Goal: Task Accomplishment & Management: Complete application form

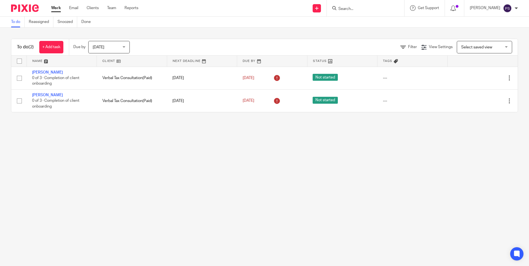
click at [356, 7] on input "Search" at bounding box center [363, 9] width 50 height 5
click at [356, 9] on input "Search" at bounding box center [363, 9] width 50 height 5
paste input "r9_francisvu@hotmail.com"
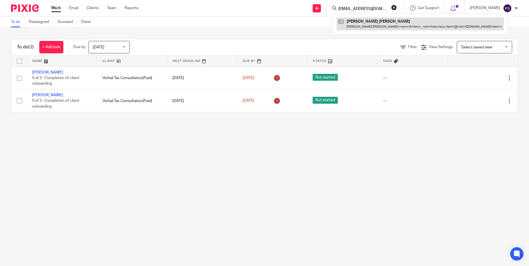
type input "r9_francisvu@hotmail.com"
click at [358, 25] on link at bounding box center [417, 23] width 167 height 13
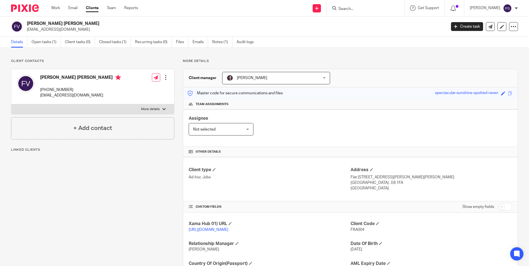
click at [101, 21] on h2 "Francis Long Hoang Vu" at bounding box center [193, 24] width 333 height 6
click at [84, 50] on div "Client contacts Francis Long Hoang Vu +44 079 419 08843 r9_francisvu@hotmail.co…" at bounding box center [264, 180] width 529 height 264
click at [352, 229] on span "FRA004" at bounding box center [358, 230] width 14 height 4
click at [352, 228] on span "FRA004" at bounding box center [358, 230] width 14 height 4
click at [353, 227] on p "FRA004" at bounding box center [432, 230] width 162 height 6
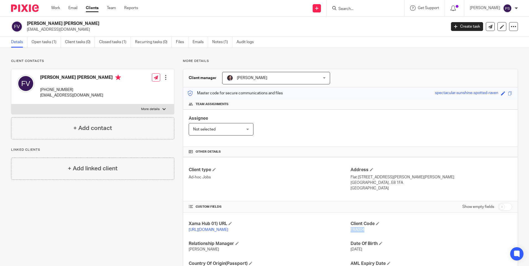
click at [353, 227] on p "FRA004" at bounding box center [432, 230] width 162 height 6
copy span "FRA004"
click at [60, 30] on p "r9_francisvu@hotmail.com" at bounding box center [235, 30] width 416 height 6
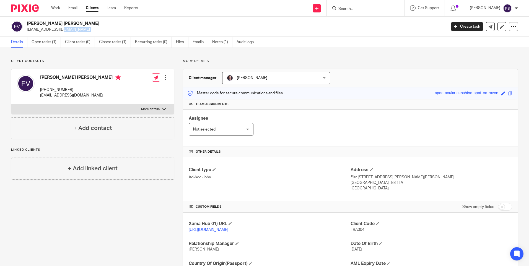
copy main "r9_francisvu@hotmail.com Create task Update from Companies House Export data Me…"
click at [360, 9] on input "Search" at bounding box center [363, 9] width 50 height 5
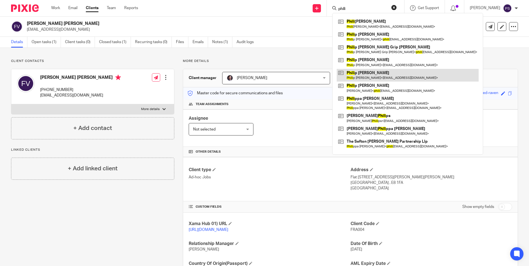
type input "phili"
click at [367, 75] on link at bounding box center [408, 75] width 142 height 13
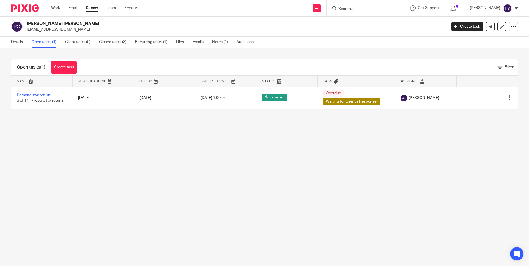
drag, startPoint x: 40, startPoint y: 174, endPoint x: 38, endPoint y: 160, distance: 14.9
click at [40, 174] on main "[PERSON_NAME] [PERSON_NAME] [EMAIL_ADDRESS][DOMAIN_NAME] Create task Update fro…" at bounding box center [264, 133] width 529 height 266
click at [15, 44] on link "Details" at bounding box center [19, 42] width 16 height 11
click at [360, 11] on input "Search" at bounding box center [363, 9] width 50 height 5
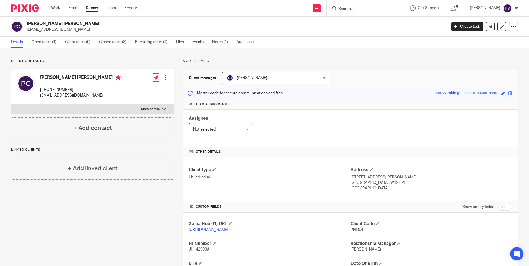
click at [356, 7] on input "Search" at bounding box center [363, 9] width 50 height 5
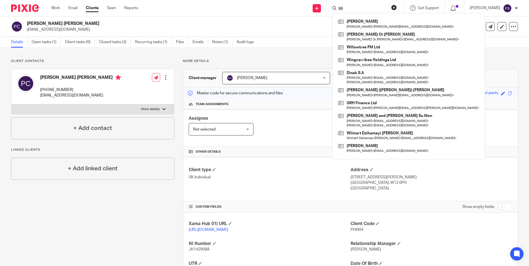
type input "9"
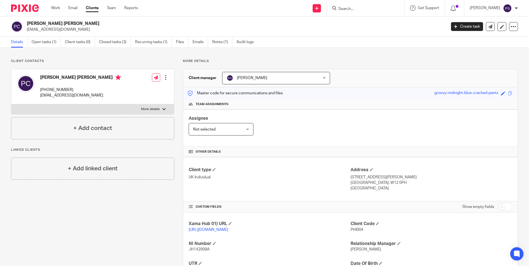
type input "9"
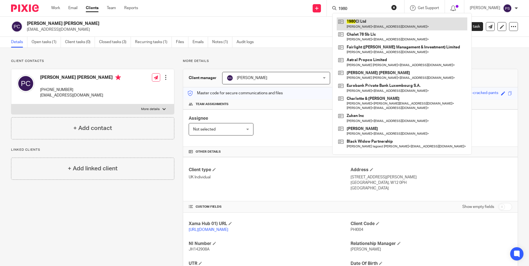
type input "1980"
click at [369, 24] on link at bounding box center [402, 23] width 131 height 13
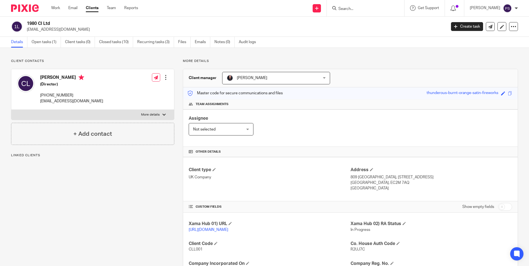
click at [93, 63] on p "Client contacts" at bounding box center [92, 61] width 163 height 4
click at [46, 40] on link "Open tasks (1)" at bounding box center [46, 42] width 29 height 11
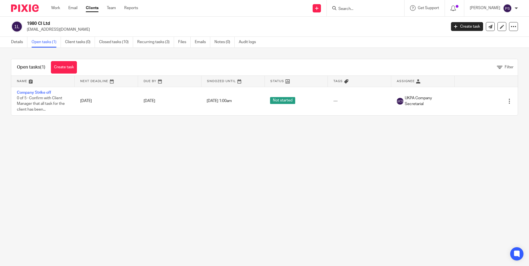
click at [161, 152] on main "1980 Cl Ltd [EMAIL_ADDRESS][DOMAIN_NAME] Create task Update from Companies Hous…" at bounding box center [264, 133] width 529 height 266
click at [13, 55] on div "Open tasks (1) Create task Filter Name Next Deadline Due By Snoozed Until Statu…" at bounding box center [264, 87] width 529 height 79
click at [302, 176] on main "1980 Cl Ltd info@gainsclark.co.uk Create task Update from Companies House Expor…" at bounding box center [264, 133] width 529 height 266
click at [2, 66] on div "Open tasks (1) Create task Filter Name Next Deadline Due By Snoozed Until Statu…" at bounding box center [264, 87] width 529 height 79
drag, startPoint x: 0, startPoint y: 125, endPoint x: 109, endPoint y: 152, distance: 112.0
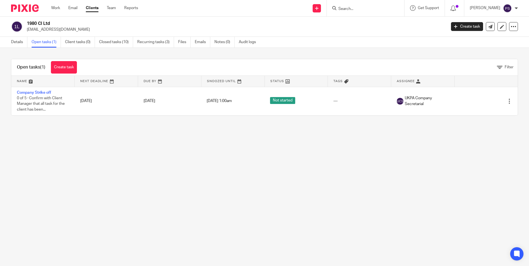
click at [0, 126] on html "Work Email Clients Team Reports Work Email Clients Team Reports Settings Send n…" at bounding box center [264, 133] width 529 height 266
click at [110, 152] on main "1980 Cl Ltd info@gainsclark.co.uk Create task Update from Companies House Expor…" at bounding box center [264, 133] width 529 height 266
click at [255, 185] on main "1980 Cl Ltd info@gainsclark.co.uk Create task Update from Companies House Expor…" at bounding box center [264, 133] width 529 height 266
click at [198, 144] on main "1980 Cl Ltd info@gainsclark.co.uk Create task Update from Companies House Expor…" at bounding box center [264, 133] width 529 height 266
click at [181, 170] on main "1980 Cl Ltd info@gainsclark.co.uk Create task Update from Companies House Expor…" at bounding box center [264, 133] width 529 height 266
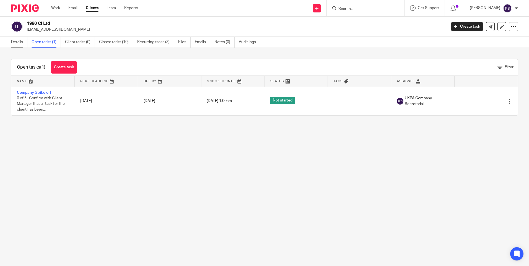
click at [21, 45] on link "Details" at bounding box center [19, 42] width 16 height 11
click at [40, 54] on div "Open tasks (1) Create task Filter Name Next Deadline Due By Snoozed Until Statu…" at bounding box center [264, 87] width 529 height 79
click at [246, 37] on link "Audit logs" at bounding box center [249, 42] width 21 height 11
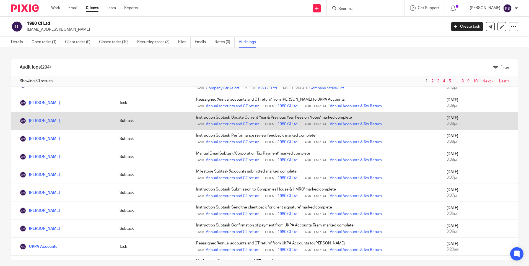
scroll to position [190, 0]
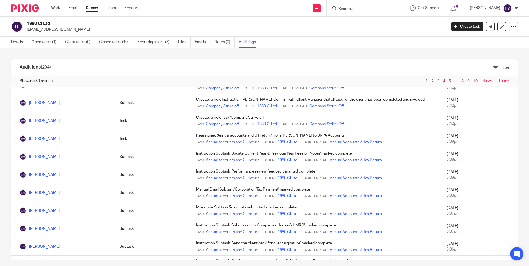
click at [313, 50] on div "Audit logs (294) Filter Filter Audit Logs Only show logs matching all of these …" at bounding box center [264, 157] width 529 height 218
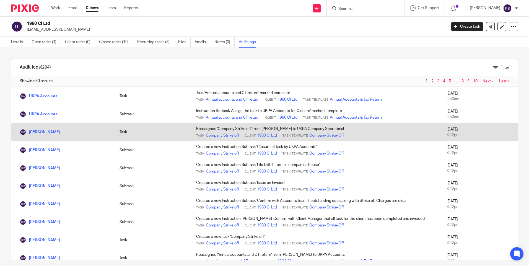
scroll to position [83, 0]
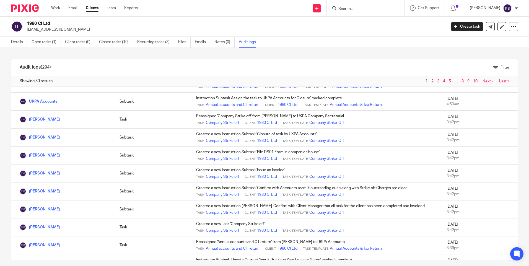
click at [236, 58] on div "Audit logs (294) Filter Filter Audit Logs Only show logs matching all of these …" at bounding box center [264, 157] width 529 height 218
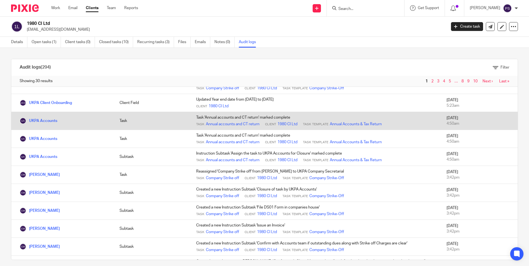
scroll to position [55, 0]
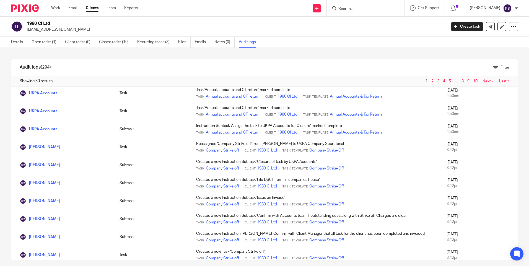
click at [359, 8] on input "Search" at bounding box center [363, 9] width 50 height 5
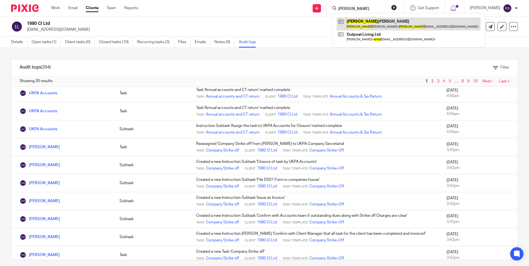
type input "sheila"
click at [374, 20] on link at bounding box center [409, 23] width 144 height 13
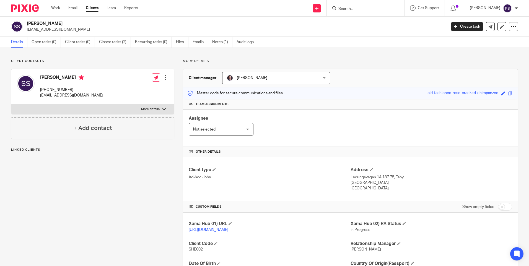
click at [122, 42] on link "Closed tasks (2)" at bounding box center [115, 42] width 32 height 11
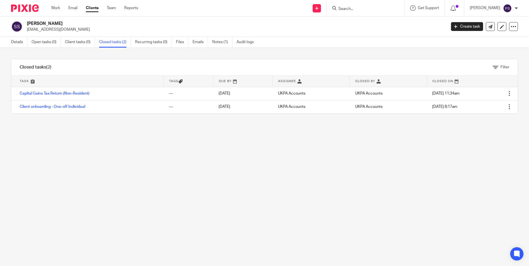
click at [44, 30] on p "[EMAIL_ADDRESS][DOMAIN_NAME]" at bounding box center [235, 30] width 416 height 6
click at [44, 30] on p "sheilaadel@gmail.com" at bounding box center [235, 30] width 416 height 6
copy main "sheilaadel@gmail.com Create task Update from Companies House Export data Merge …"
click at [355, 11] on input "Search" at bounding box center [363, 9] width 50 height 5
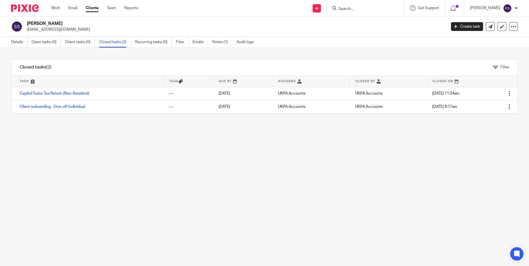
paste input "nadia.khan30@googlemail.com"
type input "nadia.khan30@googlemail.com"
click at [397, 8] on button "reset" at bounding box center [394, 8] width 6 height 6
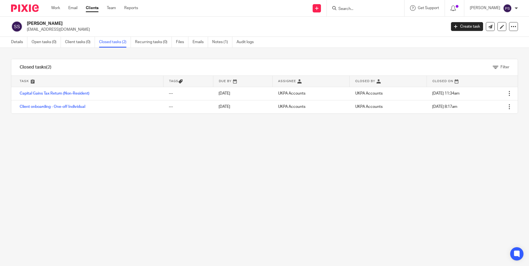
click at [364, 5] on form at bounding box center [367, 8] width 59 height 7
click at [363, 8] on input "Search" at bounding box center [363, 9] width 50 height 5
paste input "nadia.khan30@googlemail.com"
type input "nadia.khan30@googlemail.com"
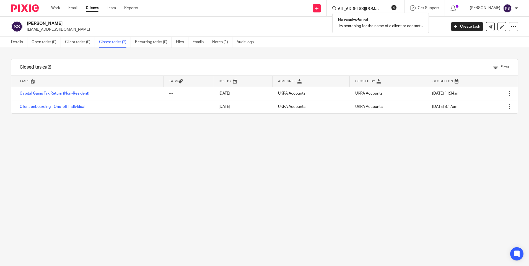
scroll to position [0, 0]
click at [323, 32] on p "sheilaadel@gmail.com" at bounding box center [235, 30] width 416 height 6
click at [214, 144] on div "Filter tasks Only show tasks matching all of these conditions 1 Task name Is Is…" at bounding box center [264, 157] width 529 height 218
click at [363, 10] on input "Search" at bounding box center [363, 9] width 50 height 5
paste input "[PERSON_NAME][EMAIL_ADDRESS][DOMAIN_NAME]"
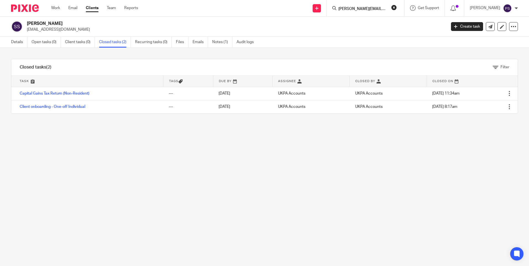
scroll to position [0, 1]
type input "[PERSON_NAME][EMAIL_ADDRESS][DOMAIN_NAME]"
click at [397, 6] on button "reset" at bounding box center [394, 8] width 6 height 6
click at [319, 12] on div "Send new email Create task Add client" at bounding box center [317, 8] width 20 height 16
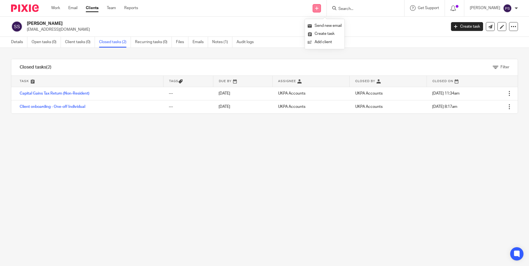
click at [321, 11] on link at bounding box center [317, 8] width 8 height 8
click at [362, 11] on input "Search" at bounding box center [363, 9] width 50 height 5
paste input "[PERSON_NAME][EMAIL_ADDRESS][DOMAIN_NAME]"
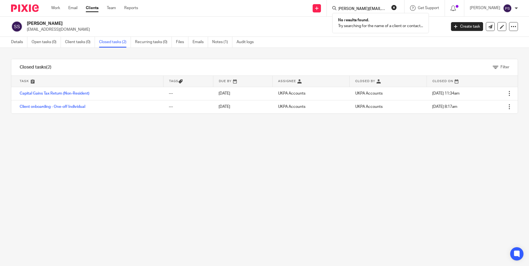
type input "[PERSON_NAME][EMAIL_ADDRESS][DOMAIN_NAME]"
click at [257, 151] on div "Filter tasks Only show tasks matching all of these conditions 1 Task name Is Is…" at bounding box center [264, 157] width 529 height 218
click at [319, 9] on icon at bounding box center [316, 8] width 3 height 3
click at [325, 43] on link "Add client" at bounding box center [325, 42] width 34 height 8
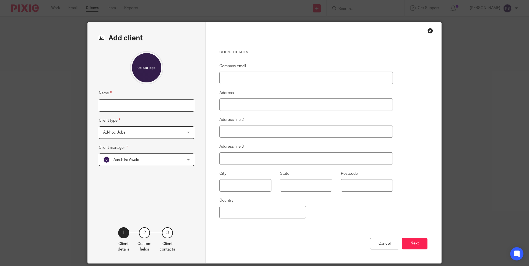
click at [160, 107] on input "Name" at bounding box center [147, 105] width 96 height 12
paste input "[PERSON_NAME] [PERSON_NAME]"
type input "[PERSON_NAME] [PERSON_NAME]"
click at [153, 105] on input "[PERSON_NAME] [PERSON_NAME]" at bounding box center [147, 105] width 96 height 12
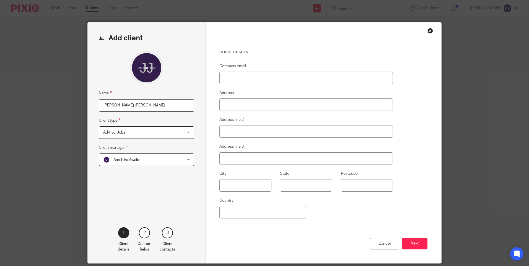
click at [164, 122] on fieldset "Client type Ad-hoc Jobs Ad-hoc Jobs Ad-hoc Jobs Charity Internal Overseas Compa…" at bounding box center [147, 128] width 96 height 22
click at [227, 79] on input "Company email" at bounding box center [307, 78] width 174 height 12
paste input "[PERSON_NAME][EMAIL_ADDRESS][DOMAIN_NAME]"
type input "[PERSON_NAME][EMAIL_ADDRESS][DOMAIN_NAME]"
click at [228, 104] on input "Address" at bounding box center [307, 105] width 174 height 12
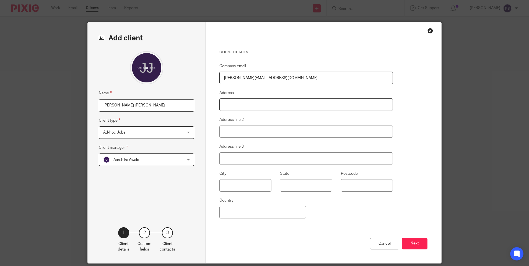
click at [241, 100] on input "Address" at bounding box center [307, 105] width 174 height 12
click at [224, 105] on input "10 Soithfield Gardens" at bounding box center [307, 105] width 174 height 12
click at [238, 105] on input "10 Soithfield Gardens" at bounding box center [307, 105] width 174 height 12
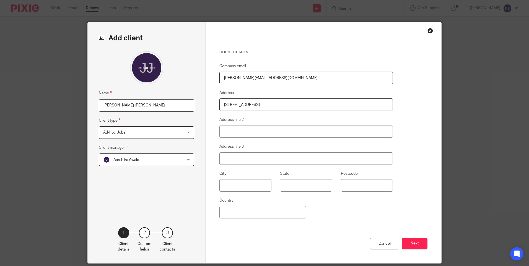
drag, startPoint x: 229, startPoint y: 105, endPoint x: 265, endPoint y: 104, distance: 36.0
click at [265, 104] on input "10 Soithfield Gardens" at bounding box center [307, 105] width 174 height 12
type input "10 Soithfield Gardens"
click at [233, 133] on input "Address line 2" at bounding box center [307, 132] width 174 height 12
paste input "Soithfield Gardens"
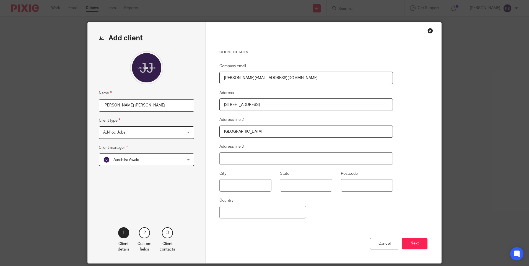
type input "Soithfield Gardens"
click at [233, 104] on input "10 Soithfield Gardens" at bounding box center [307, 105] width 174 height 12
type input "10 Southfield Gardens"
click at [232, 132] on input "Soithfield Gardens" at bounding box center [307, 132] width 174 height 12
type input "Southfield Gardens"
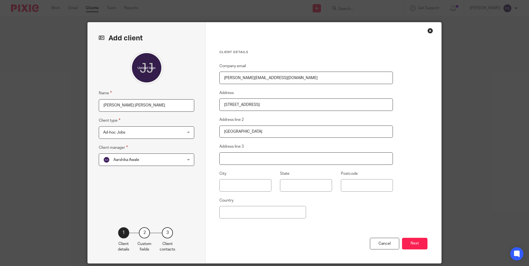
click at [231, 161] on input "Address line 3" at bounding box center [307, 159] width 174 height 12
click at [223, 183] on input "text" at bounding box center [246, 185] width 52 height 12
type input "Twickenham"
type input "TW1 4SZ"
click at [238, 213] on input "Country" at bounding box center [263, 212] width 87 height 12
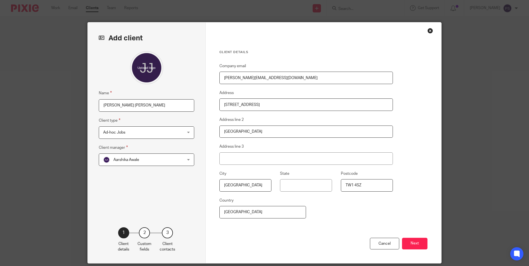
type input "United Kingdom"
click at [244, 238] on div "Cancel Next" at bounding box center [324, 251] width 208 height 26
click at [419, 243] on button "Next" at bounding box center [414, 244] width 25 height 12
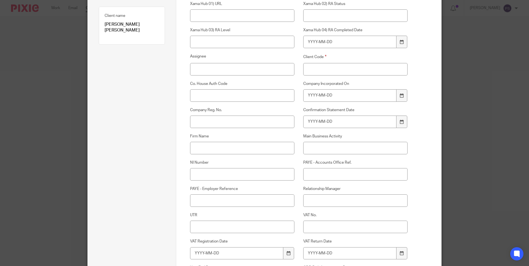
scroll to position [83, 0]
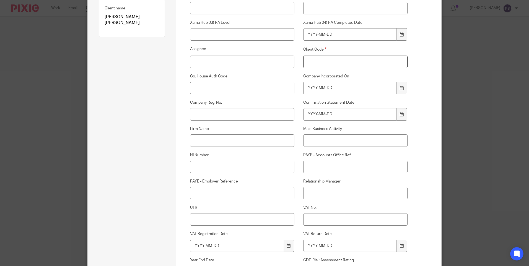
click at [336, 66] on input "Client Code" at bounding box center [355, 62] width 105 height 12
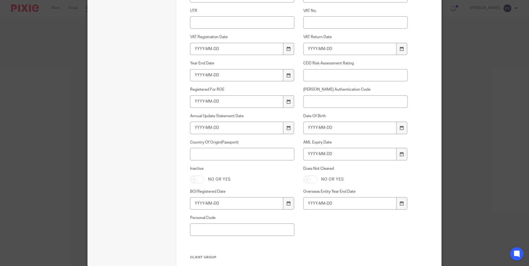
scroll to position [305, 0]
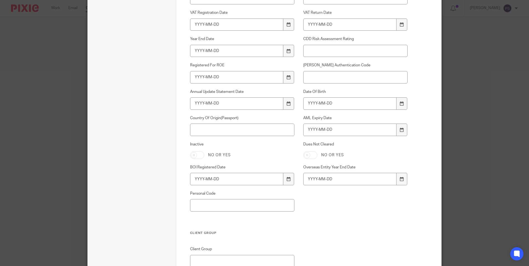
type input "00"
click at [312, 106] on input "Date Of Birth" at bounding box center [350, 103] width 94 height 12
type input "1977-09-19"
click at [316, 130] on input "AML Expiry Date" at bounding box center [350, 130] width 94 height 12
type input "2034-07-19"
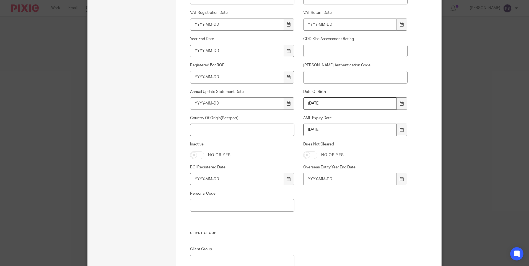
click at [243, 131] on input "Country Of Origin(Passport)" at bounding box center [242, 130] width 105 height 12
type input "[GEOGRAPHIC_DATA]"
drag, startPoint x: 230, startPoint y: 144, endPoint x: 249, endPoint y: 152, distance: 20.7
click at [231, 144] on label "Inactive" at bounding box center [242, 145] width 105 height 6
click at [204, 151] on input "Inactive" at bounding box center [197, 155] width 14 height 8
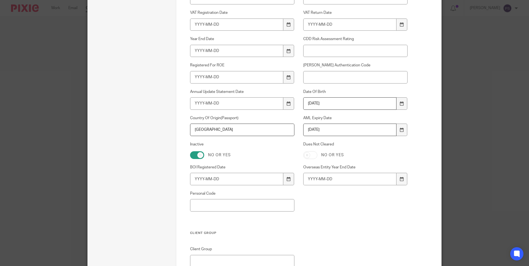
click at [204, 155] on div "No or yes" at bounding box center [242, 155] width 105 height 8
click at [199, 154] on input "Inactive" at bounding box center [197, 155] width 14 height 8
checkbox input "false"
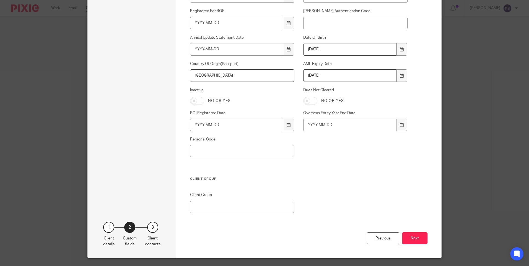
scroll to position [360, 0]
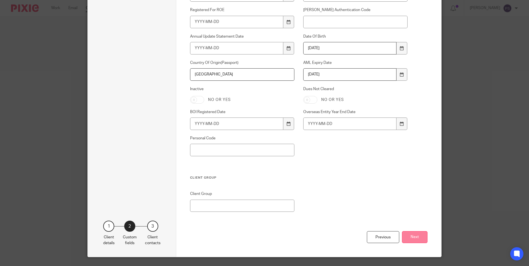
click at [420, 238] on button "Next" at bounding box center [414, 237] width 25 height 12
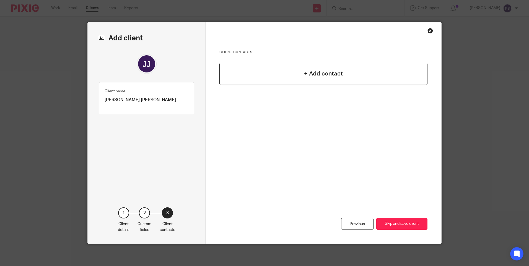
click at [328, 81] on div "+ Add contact" at bounding box center [324, 74] width 208 height 22
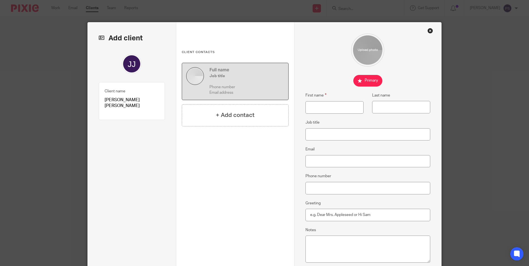
click at [105, 101] on p "Jonathan James Sherwin Boddy" at bounding box center [132, 103] width 55 height 12
copy div "Jonathan James Sherwin Boddy Client type 1"
click at [319, 107] on input "First name" at bounding box center [335, 107] width 58 height 12
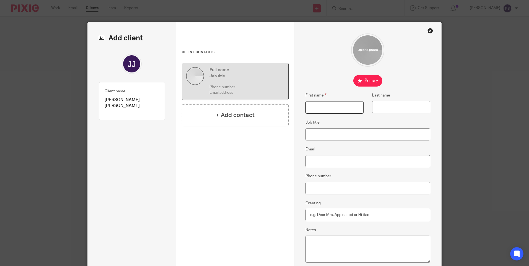
paste input "Jonathan James Sherwin Boddy"
click at [346, 107] on input "Jonathan James Sherwin Boddy" at bounding box center [335, 107] width 58 height 12
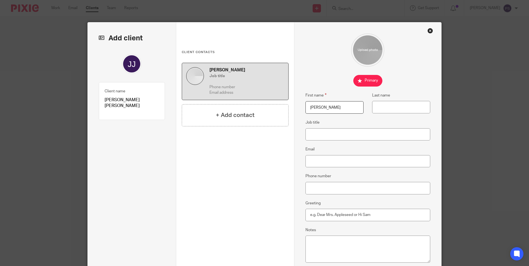
type input "Jonathan James Sherwin"
click at [378, 109] on input "Last name" at bounding box center [401, 107] width 58 height 12
paste input "Boddy"
type input "Boddy"
click at [318, 163] on input "Email" at bounding box center [368, 161] width 125 height 12
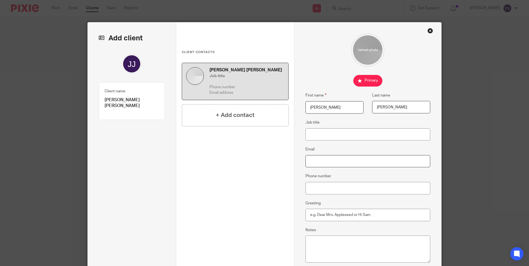
click at [317, 159] on input "Email" at bounding box center [368, 161] width 125 height 12
paste input "jonathan@jbaconcerts.com"
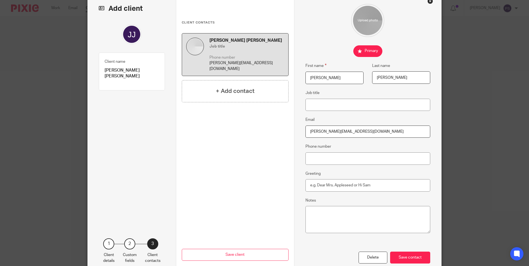
scroll to position [61, 0]
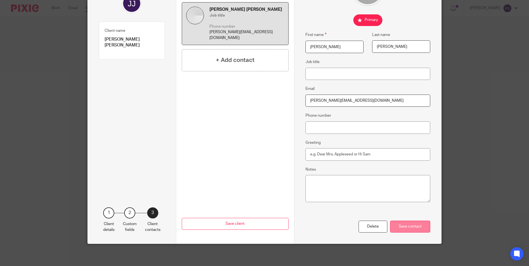
type input "jonathan@jbaconcerts.com"
click at [420, 228] on div "Save contact" at bounding box center [410, 227] width 40 height 12
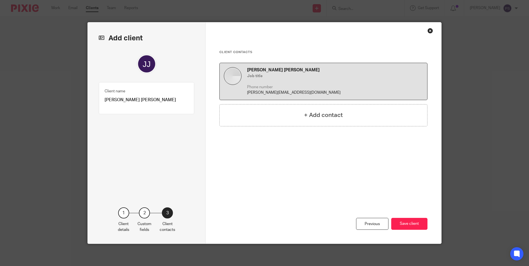
drag, startPoint x: 110, startPoint y: 257, endPoint x: 88, endPoint y: 262, distance: 22.5
click at [110, 257] on div "Add client Name Jonathan James Sherwin Boddy Client type Ad-hoc Jobs Ad-hoc Job…" at bounding box center [264, 133] width 529 height 266
click at [407, 222] on button "Save client" at bounding box center [409, 224] width 36 height 12
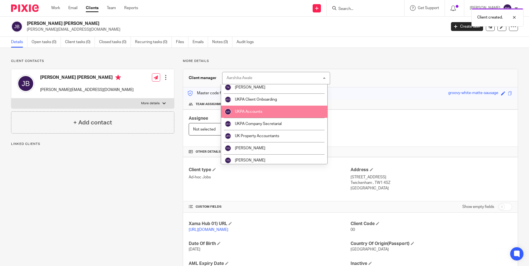
scroll to position [955, 0]
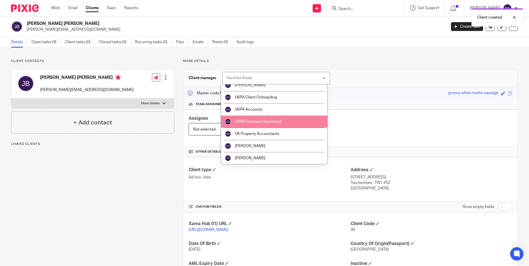
click at [258, 122] on span "UKPA Company Secretarial" at bounding box center [258, 122] width 47 height 4
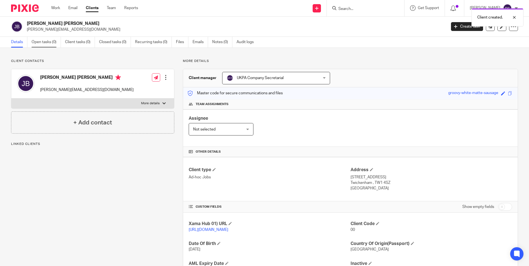
click at [39, 41] on link "Open tasks (0)" at bounding box center [46, 42] width 29 height 11
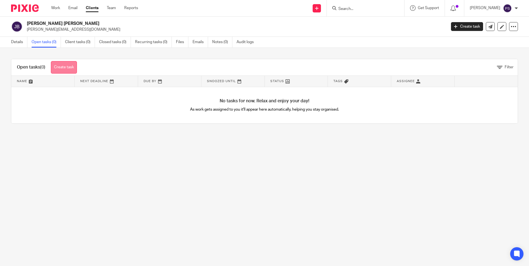
click at [56, 62] on link "Create task" at bounding box center [64, 67] width 26 height 12
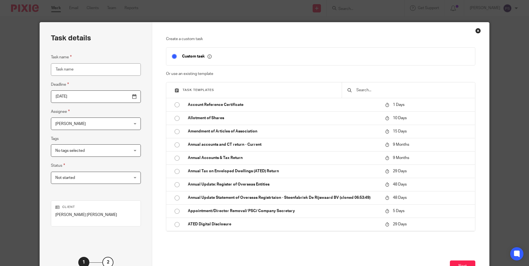
click at [357, 90] on input "text" at bounding box center [413, 90] width 114 height 6
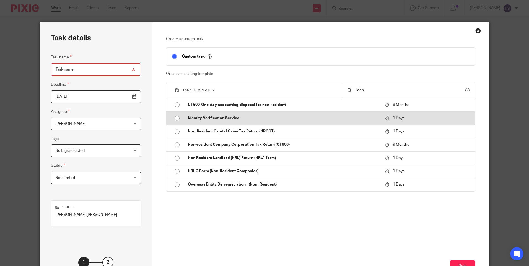
type input "iden"
click at [175, 120] on input "radio" at bounding box center [177, 118] width 11 height 11
type input "[DATE]"
type input "Identity Verification Service"
checkbox input "false"
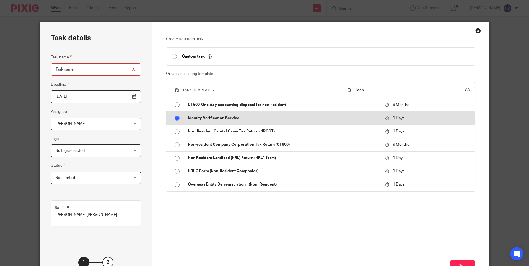
radio input "false"
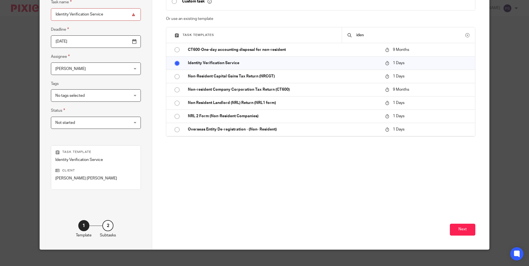
scroll to position [55, 0]
click at [466, 232] on button "Next" at bounding box center [462, 230] width 25 height 12
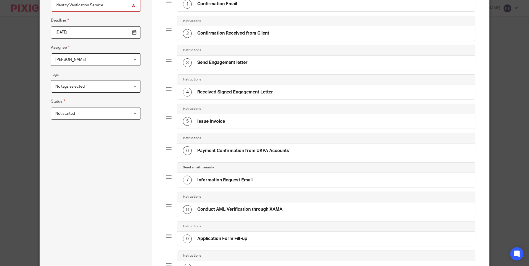
scroll to position [56, 0]
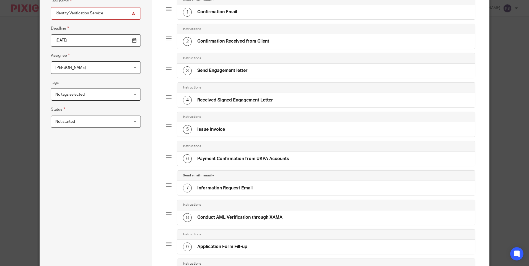
click at [85, 43] on input "[DATE]" at bounding box center [96, 40] width 90 height 12
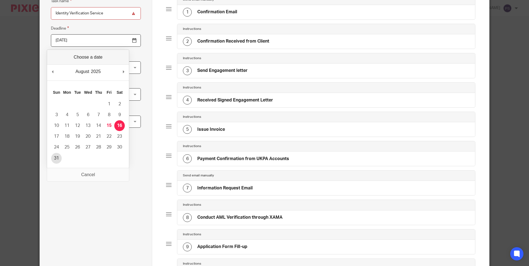
type input "[DATE]"
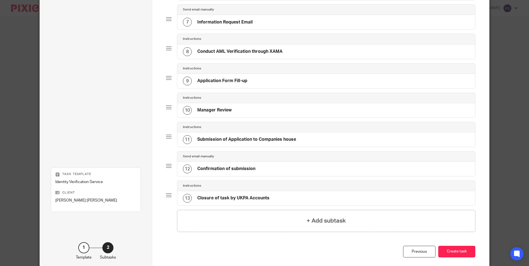
scroll to position [250, 0]
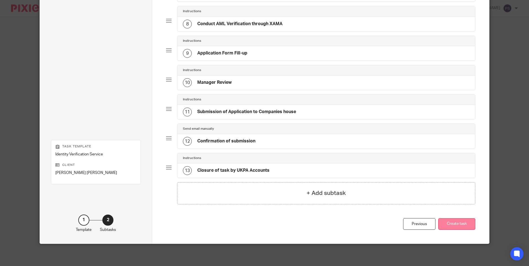
click at [459, 226] on button "Create task" at bounding box center [457, 224] width 37 height 12
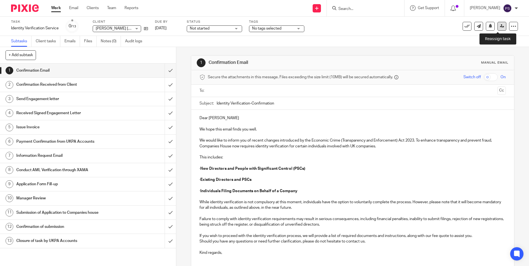
click at [500, 26] on icon at bounding box center [502, 26] width 4 height 4
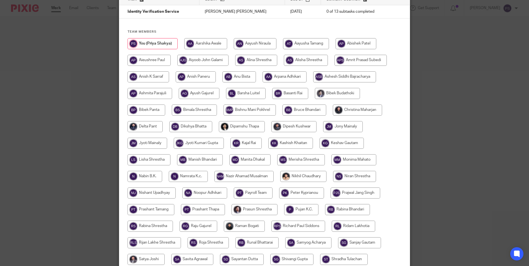
scroll to position [55, 0]
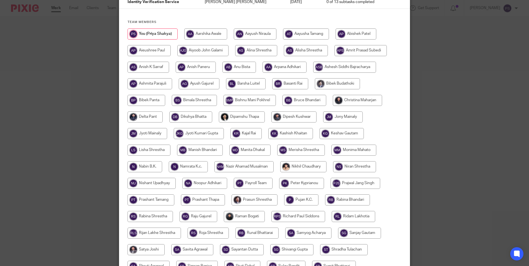
click at [195, 121] on input "radio" at bounding box center [190, 117] width 43 height 11
radio input "true"
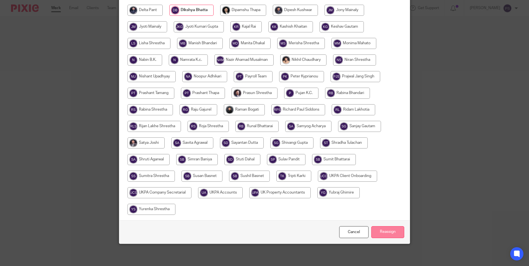
click at [390, 232] on input "Reassign" at bounding box center [388, 232] width 33 height 12
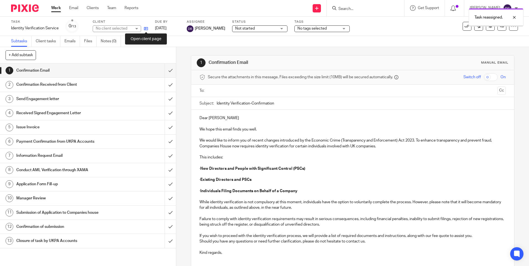
drag, startPoint x: 0, startPoint y: 0, endPoint x: 146, endPoint y: 29, distance: 149.4
click at [146, 29] on icon at bounding box center [146, 29] width 4 height 4
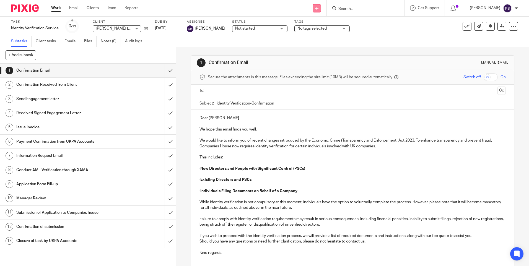
click at [319, 7] on icon at bounding box center [316, 8] width 3 height 3
click at [330, 42] on link "Add client" at bounding box center [325, 42] width 34 height 8
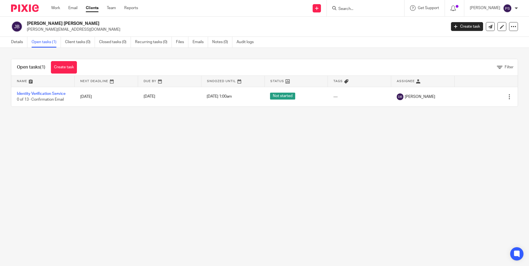
click at [17, 44] on link "Details" at bounding box center [19, 42] width 16 height 11
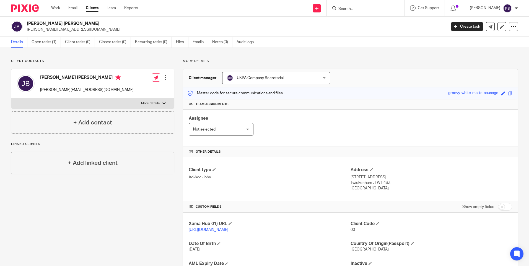
drag, startPoint x: 28, startPoint y: 22, endPoint x: 97, endPoint y: 24, distance: 69.2
click at [97, 24] on h2 "[PERSON_NAME] [PERSON_NAME]" at bounding box center [193, 24] width 333 height 6
click at [124, 26] on h2 "[PERSON_NAME] [PERSON_NAME]" at bounding box center [193, 24] width 333 height 6
click at [44, 23] on h2 "[PERSON_NAME] [PERSON_NAME]" at bounding box center [193, 24] width 333 height 6
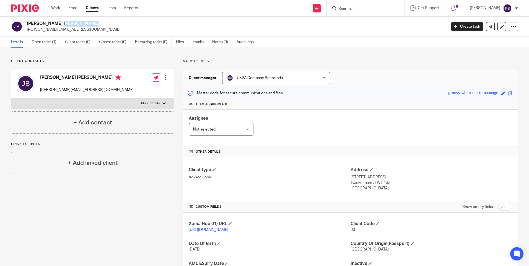
click at [44, 23] on h2 "[PERSON_NAME] [PERSON_NAME]" at bounding box center [193, 24] width 333 height 6
drag, startPoint x: 44, startPoint y: 23, endPoint x: 142, endPoint y: 25, distance: 98.3
click at [145, 25] on h2 "[PERSON_NAME] [PERSON_NAME]" at bounding box center [193, 24] width 333 height 6
click at [19, 19] on div "Jonathan James Sherwin Boddy jonathan@jbaconcerts.com Create task Update from C…" at bounding box center [264, 27] width 529 height 20
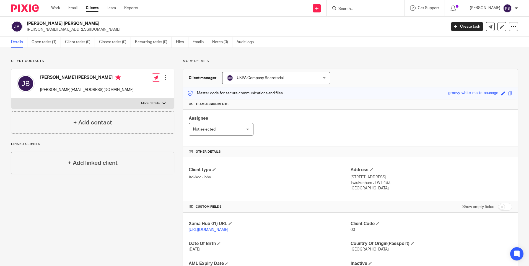
drag, startPoint x: 28, startPoint y: 21, endPoint x: 61, endPoint y: 23, distance: 33.3
click at [61, 23] on h2 "Jonathan James Sherwin Boddy" at bounding box center [193, 24] width 333 height 6
copy h2 "Jonathan James"
drag, startPoint x: 112, startPoint y: 58, endPoint x: 161, endPoint y: 46, distance: 50.8
click at [112, 58] on div "Client contacts Jonathan James Sherwin Boddy jonathan@jbaconcerts.com Edit cont…" at bounding box center [264, 180] width 529 height 264
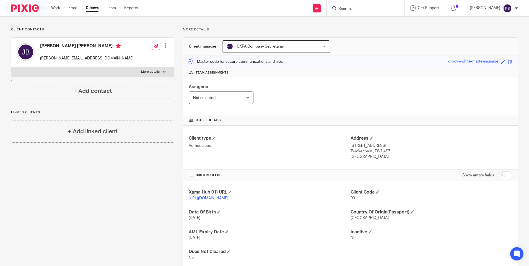
scroll to position [51, 0]
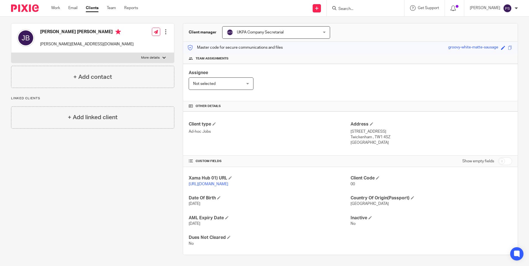
click at [503, 158] on input "checkbox" at bounding box center [505, 162] width 14 height 8
checkbox input "true"
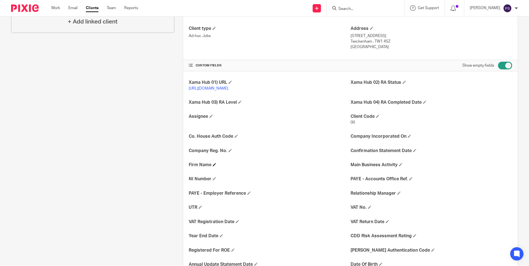
scroll to position [162, 0]
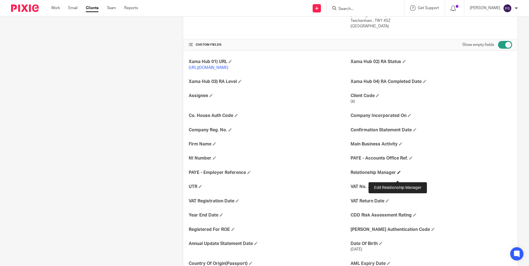
click at [398, 174] on span at bounding box center [399, 172] width 3 height 3
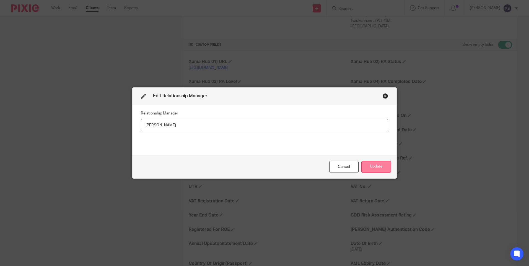
type input "[PERSON_NAME]"
click at [380, 166] on button "Update" at bounding box center [377, 167] width 30 height 12
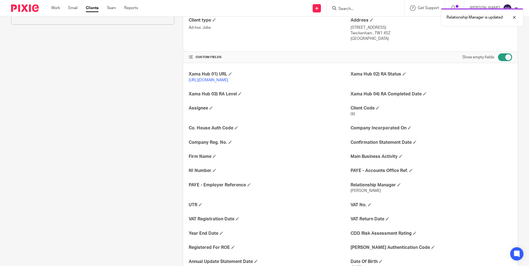
click at [504, 56] on input "checkbox" at bounding box center [505, 57] width 14 height 8
checkbox input "false"
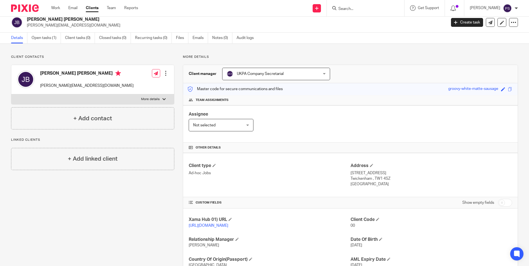
scroll to position [0, 0]
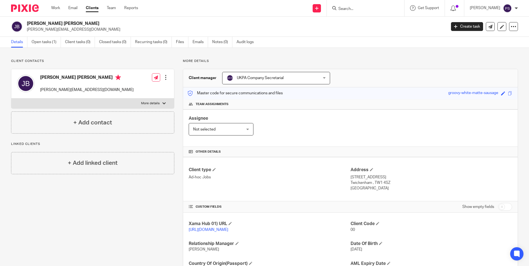
click at [80, 24] on h2 "Jonathan James Sherwin Boddy" at bounding box center [193, 24] width 333 height 6
copy div "Jonathan James Sherwin Boddy"
click at [92, 233] on div "Client contacts Jonathan James Sherwin Boddy jonathan@jbaconcerts.com Edit cont…" at bounding box center [88, 180] width 172 height 242
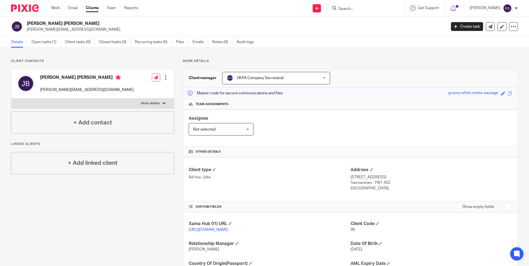
click at [76, 60] on p "Client contacts" at bounding box center [92, 61] width 163 height 4
click at [376, 224] on span at bounding box center [377, 223] width 3 height 3
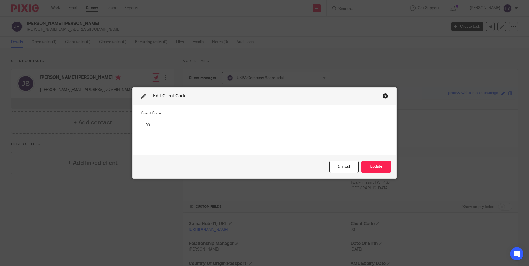
click at [214, 130] on input "00" at bounding box center [265, 125] width 248 height 12
type input "JON011"
click at [379, 171] on button "Update" at bounding box center [377, 167] width 30 height 12
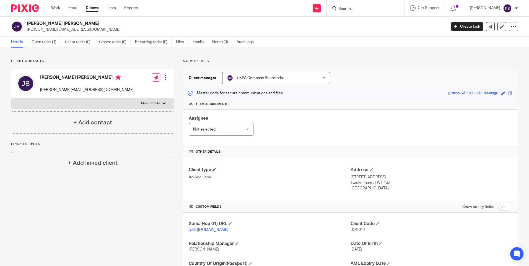
drag, startPoint x: 309, startPoint y: 177, endPoint x: 323, endPoint y: 170, distance: 15.7
click at [309, 177] on p "Ad-hoc Jobs" at bounding box center [270, 178] width 162 height 6
click at [57, 20] on div "Jonathan James Sherwin Boddy jonathan@jbaconcerts.com Create task Update from C…" at bounding box center [264, 27] width 529 height 20
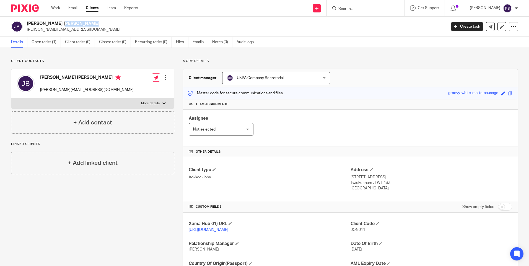
copy div "Jonathan James Sherwin Boddy"
click at [89, 25] on h2 "Jonathan James Sherwin Boddy" at bounding box center [193, 24] width 333 height 6
click at [352, 228] on span "JON011" at bounding box center [358, 230] width 15 height 4
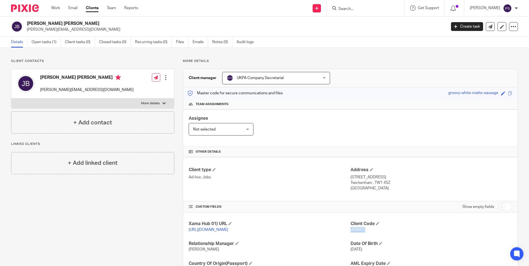
click at [352, 228] on span "JON011" at bounding box center [358, 230] width 15 height 4
copy span "JON011"
click at [355, 233] on div "Client Code JON011" at bounding box center [432, 227] width 162 height 12
click at [355, 231] on span "JON011" at bounding box center [358, 230] width 15 height 4
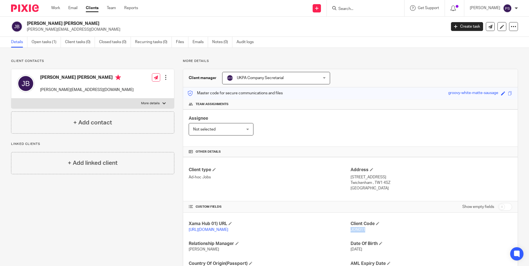
copy span "JON011"
click at [370, 9] on input "Search" at bounding box center [363, 9] width 50 height 5
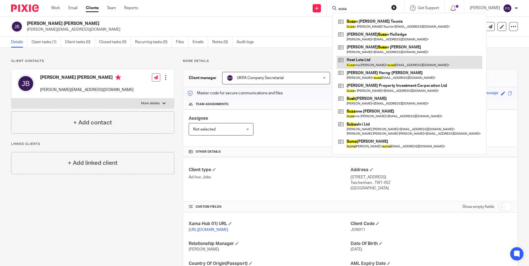
type input "susa"
click at [366, 60] on link at bounding box center [410, 62] width 146 height 13
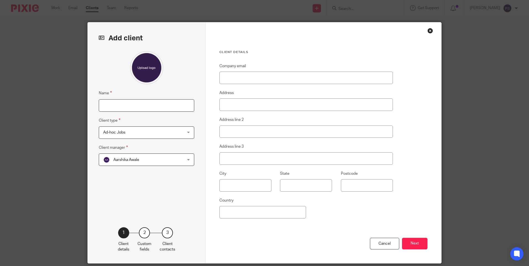
click at [113, 109] on input "Name" at bounding box center [147, 105] width 96 height 12
paste input "[PERSON_NAME]"
type input "[PERSON_NAME]"
drag, startPoint x: 139, startPoint y: 104, endPoint x: 96, endPoint y: 104, distance: 43.2
click at [96, 104] on div "Add client Name MOHSEN TAHERI Client type Ad-hoc Jobs Ad-hoc Jobs Ad-hoc Jobs C…" at bounding box center [147, 142] width 118 height 241
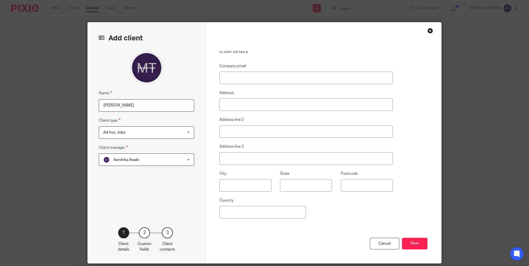
type input "[PERSON_NAME]"
click at [240, 80] on input "Company email" at bounding box center [307, 78] width 174 height 12
paste input "[EMAIL_ADDRESS][DOMAIN_NAME]"
type input "[EMAIL_ADDRESS][DOMAIN_NAME]"
click at [235, 107] on input "Address" at bounding box center [307, 105] width 174 height 12
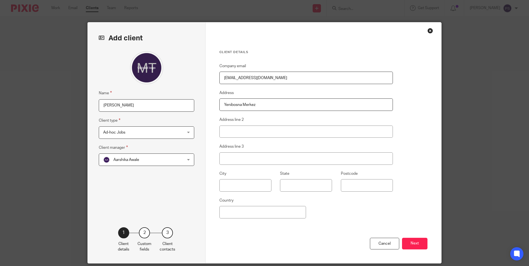
type input "Yenibosna Merkez"
type input "1.Asena SK.No:15D / 44 Bahcelievler"
type input "Istanbul"
type input "Turkiye"
click at [330, 245] on div "Cancel Next" at bounding box center [324, 251] width 208 height 26
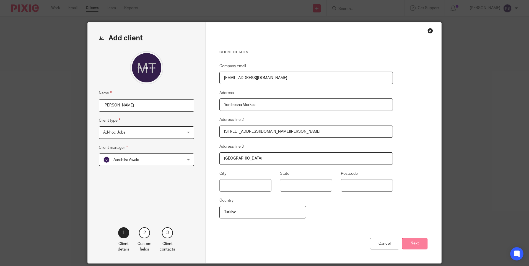
click at [418, 248] on button "Next" at bounding box center [414, 244] width 25 height 12
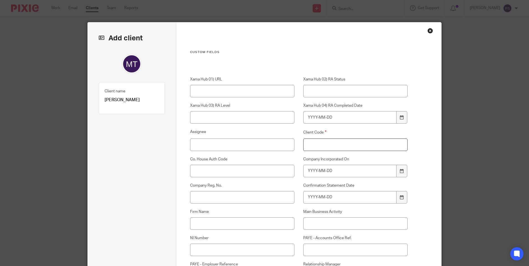
click at [323, 147] on input "Client Code" at bounding box center [355, 145] width 105 height 12
click at [312, 149] on input "Client Code" at bounding box center [355, 145] width 105 height 12
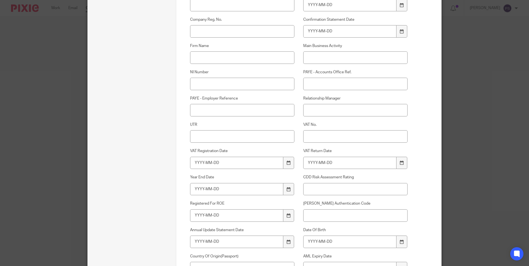
scroll to position [249, 0]
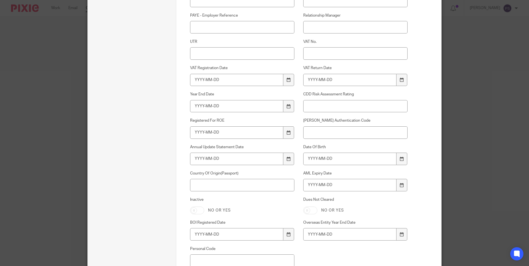
type input "00"
click at [323, 29] on input "Relationship Manager" at bounding box center [355, 27] width 105 height 12
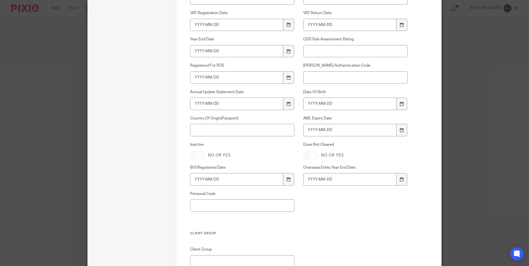
scroll to position [305, 0]
type input "[PERSON_NAME]"
click at [314, 105] on input "Date Of Birth" at bounding box center [350, 103] width 94 height 12
drag, startPoint x: 326, startPoint y: 132, endPoint x: 331, endPoint y: 131, distance: 5.9
click at [326, 132] on input "AML Expiry Date" at bounding box center [350, 130] width 94 height 12
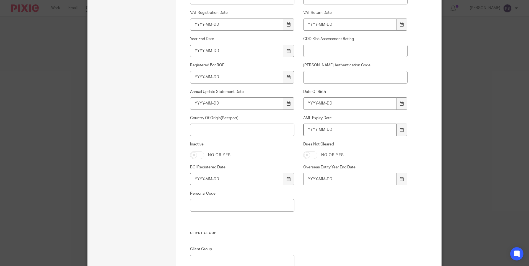
click at [323, 131] on input "AML Expiry Date" at bounding box center [350, 130] width 94 height 12
type input "2028-10-20"
click at [220, 126] on input "Country Of Origin(Passport)" at bounding box center [242, 130] width 105 height 12
click at [220, 206] on input "Personal Code" at bounding box center [242, 205] width 105 height 12
click at [209, 137] on div "Xama Hub 01) URL Xama Hub 02) RA Status Xama Hub 03) RA Level Xama Hub 04) RA C…" at bounding box center [294, 1] width 226 height 459
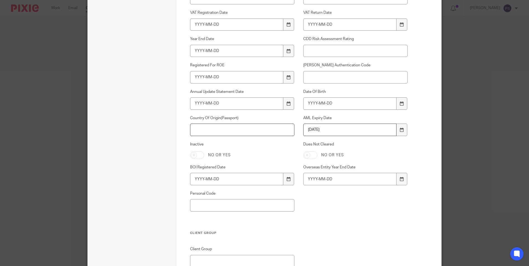
click at [211, 130] on input "Country Of Origin(Passport)" at bounding box center [242, 130] width 105 height 12
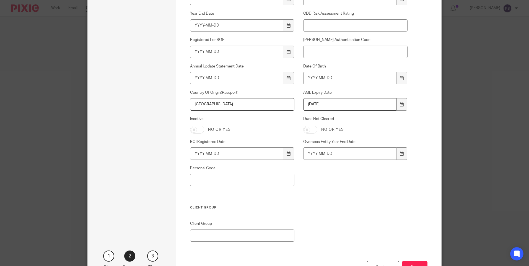
scroll to position [373, 0]
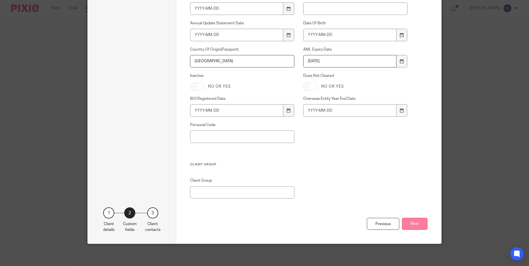
type input "Iran"
click at [418, 226] on button "Next" at bounding box center [414, 224] width 25 height 12
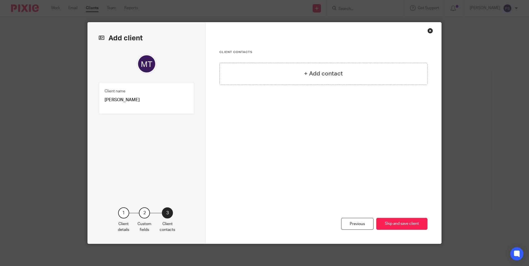
scroll to position [0, 0]
click at [314, 79] on div "+ Add contact" at bounding box center [324, 74] width 208 height 22
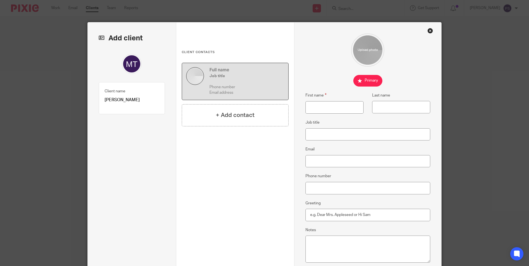
click at [122, 97] on p "[PERSON_NAME]" at bounding box center [132, 100] width 55 height 6
copy div "Mohsen Taheri Client type 1"
click at [319, 110] on input "First name" at bounding box center [335, 107] width 58 height 12
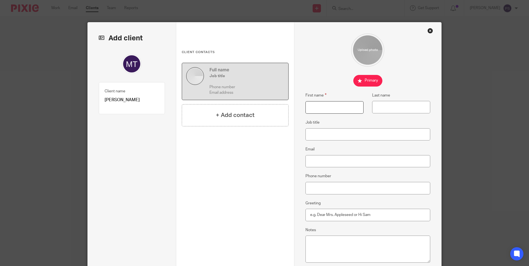
paste input "[PERSON_NAME]"
click at [326, 108] on input "[PERSON_NAME]" at bounding box center [335, 107] width 58 height 12
type input "Mohsen"
click at [388, 104] on input "Last name" at bounding box center [401, 107] width 58 height 12
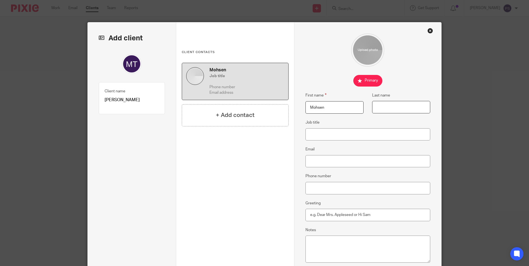
paste input "Taheri"
type input "Taheri"
click at [319, 161] on input "Email" at bounding box center [368, 161] width 125 height 12
paste input "[EMAIL_ADDRESS][DOMAIN_NAME]"
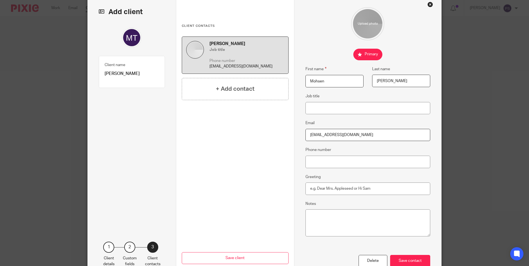
scroll to position [61, 0]
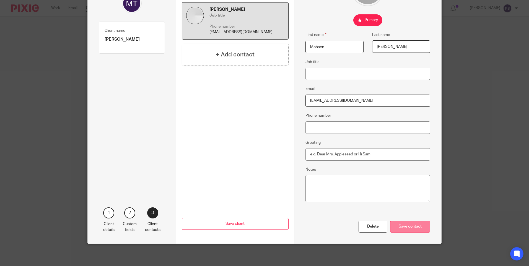
type input "[EMAIL_ADDRESS][DOMAIN_NAME]"
click at [406, 226] on div "Save contact" at bounding box center [410, 227] width 40 height 12
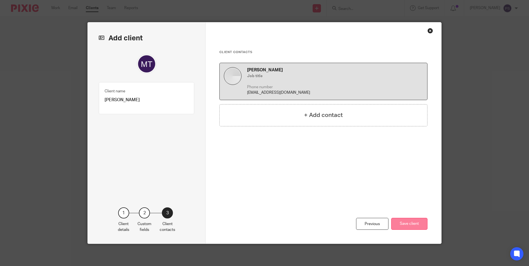
click at [408, 223] on button "Save client" at bounding box center [409, 224] width 36 height 12
click at [402, 221] on button "Save client" at bounding box center [409, 224] width 36 height 12
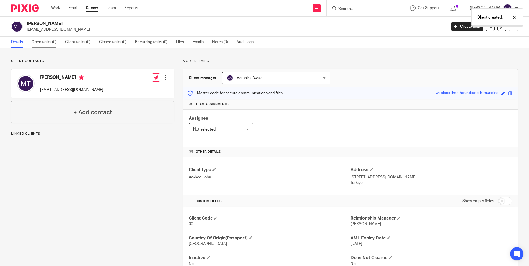
drag, startPoint x: 0, startPoint y: 0, endPoint x: 43, endPoint y: 42, distance: 59.7
click at [43, 42] on link "Open tasks (0)" at bounding box center [46, 42] width 29 height 11
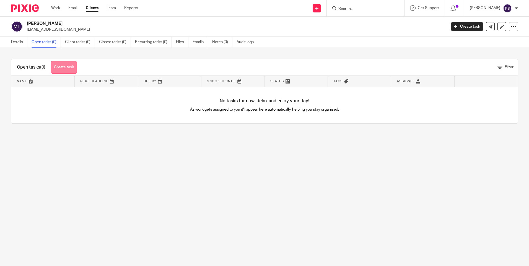
click at [67, 63] on link "Create task" at bounding box center [64, 67] width 26 height 12
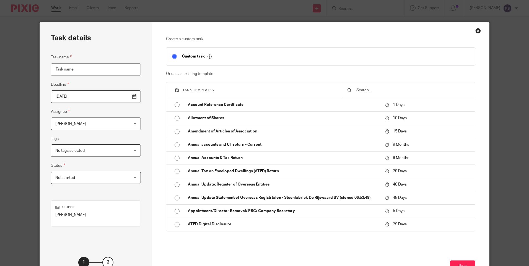
click at [365, 90] on input "text" at bounding box center [413, 90] width 114 height 6
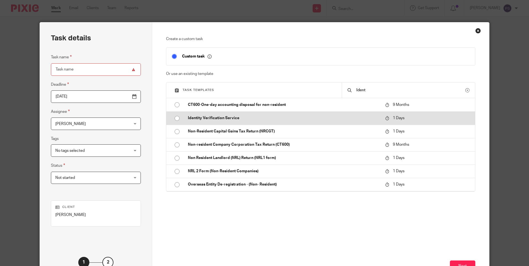
type input "Ident"
click at [175, 120] on input "radio" at bounding box center [177, 118] width 11 height 11
type input "[DATE]"
type input "Identity Verification Service"
checkbox input "false"
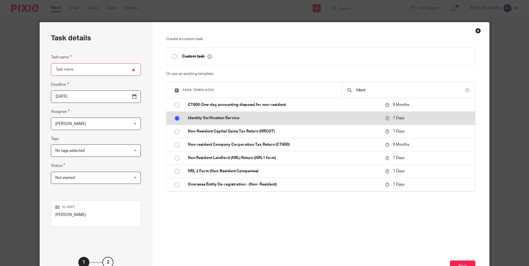
radio input "false"
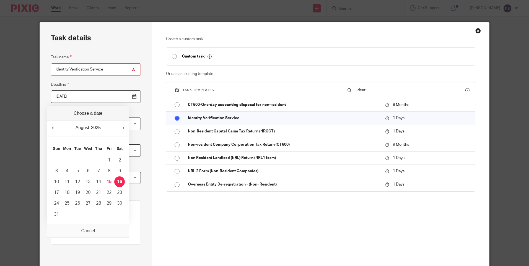
click at [65, 96] on input "[DATE]" at bounding box center [96, 97] width 90 height 12
type input "[DATE]"
drag, startPoint x: 56, startPoint y: 216, endPoint x: 60, endPoint y: 212, distance: 5.7
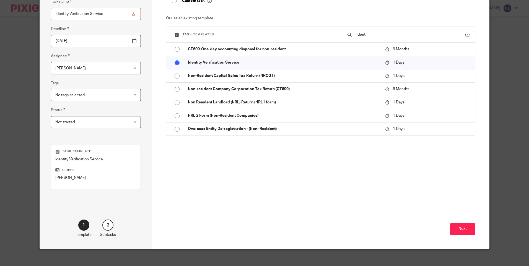
scroll to position [61, 0]
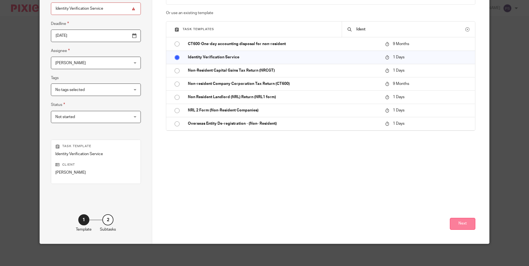
click at [463, 230] on button "Next" at bounding box center [462, 224] width 25 height 12
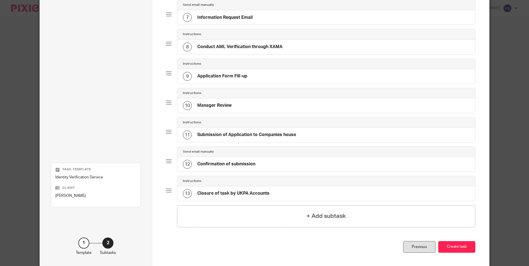
scroll to position [250, 0]
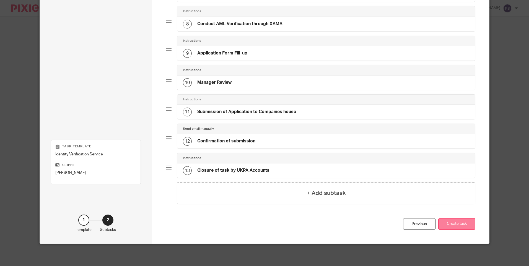
click at [458, 228] on button "Create task" at bounding box center [457, 224] width 37 height 12
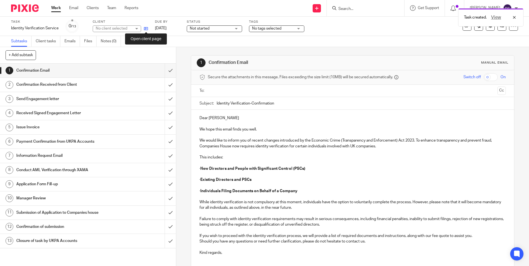
click at [146, 29] on icon at bounding box center [146, 29] width 4 height 4
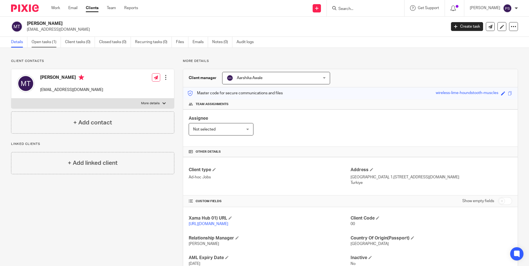
click at [42, 43] on link "Open tasks (1)" at bounding box center [46, 42] width 29 height 11
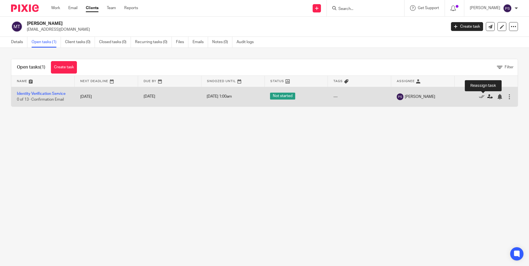
click at [488, 97] on icon at bounding box center [491, 97] width 6 height 6
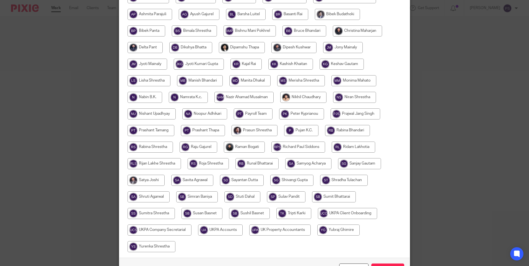
scroll to position [51, 0]
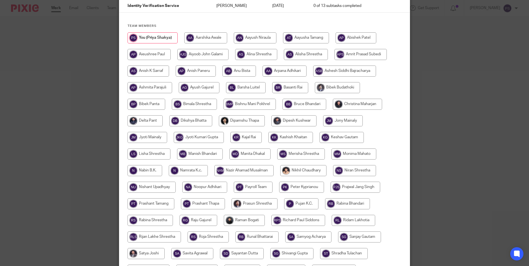
click at [193, 123] on input "radio" at bounding box center [190, 120] width 43 height 11
radio input "true"
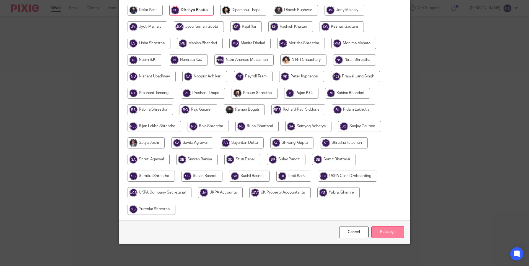
click at [379, 233] on input "Reassign" at bounding box center [388, 232] width 33 height 12
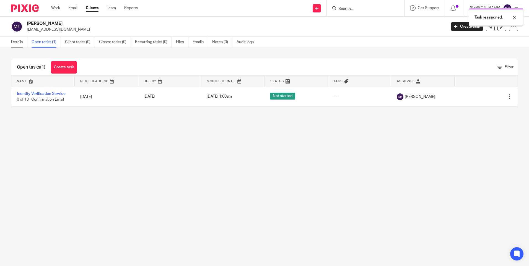
click at [19, 44] on link "Details" at bounding box center [19, 42] width 16 height 11
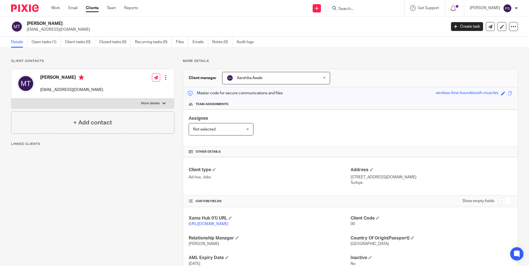
click at [258, 82] on span "Aarshika Awale" at bounding box center [268, 78] width 83 height 12
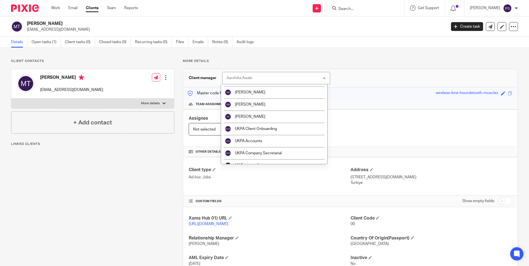
scroll to position [950, 0]
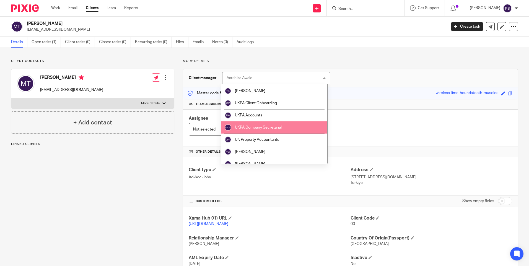
click at [261, 129] on span "UKPA Company Secretarial" at bounding box center [258, 128] width 47 height 4
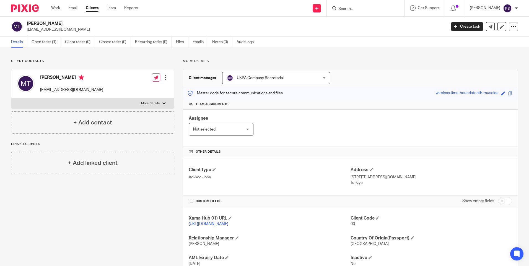
click at [37, 22] on h2 "Mohsen Taheri" at bounding box center [193, 24] width 333 height 6
copy div "Mohsen Taheri"
click at [40, 46] on link "Open tasks (1)" at bounding box center [46, 42] width 29 height 11
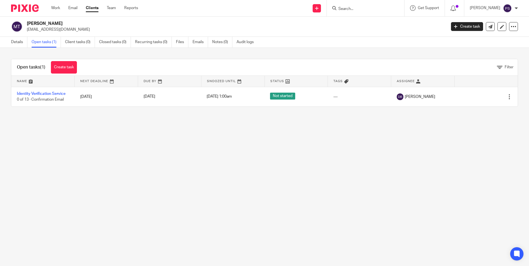
click at [43, 94] on link "Identity Verification Service" at bounding box center [41, 94] width 49 height 4
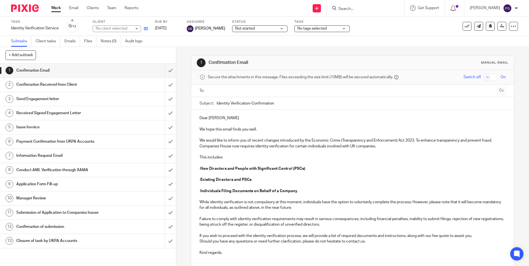
click at [143, 30] on link at bounding box center [144, 29] width 7 height 6
drag, startPoint x: 498, startPoint y: 29, endPoint x: 473, endPoint y: 70, distance: 48.4
click at [498, 29] on link at bounding box center [502, 26] width 9 height 9
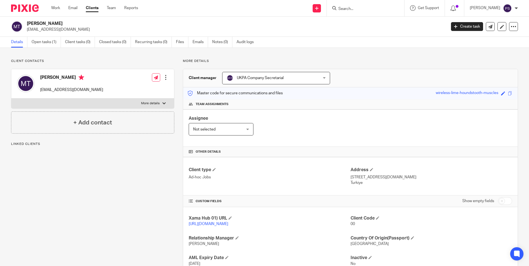
click at [100, 63] on p "Client contacts" at bounding box center [92, 61] width 163 height 4
click at [49, 41] on link "Open tasks (1)" at bounding box center [46, 42] width 29 height 11
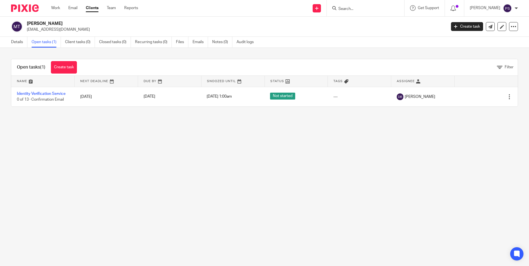
drag, startPoint x: 429, startPoint y: 111, endPoint x: 413, endPoint y: 118, distance: 17.9
click at [427, 112] on div "Open tasks (1) Create task Filter Name Next Deadline Due By Snoozed Until Statu…" at bounding box center [264, 83] width 529 height 70
click at [11, 43] on link "Details" at bounding box center [19, 42] width 16 height 11
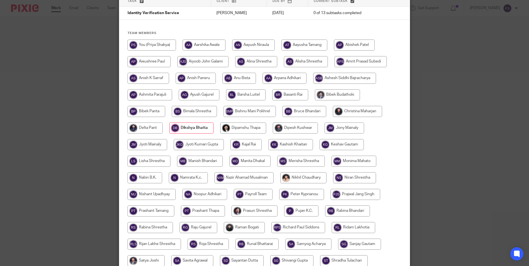
scroll to position [83, 0]
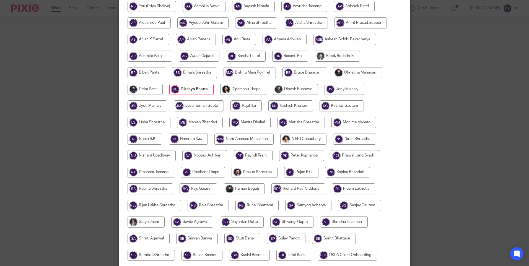
click at [193, 101] on input "radio" at bounding box center [199, 106] width 50 height 11
radio input "true"
click at [153, 90] on input "radio" at bounding box center [145, 89] width 35 height 11
radio input "true"
click at [184, 90] on input "radio" at bounding box center [191, 89] width 43 height 11
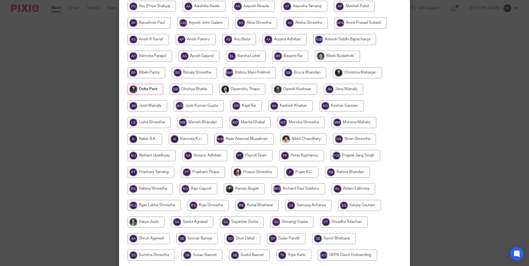
radio input "true"
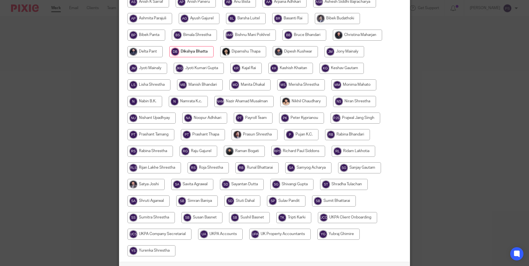
scroll to position [162, 0]
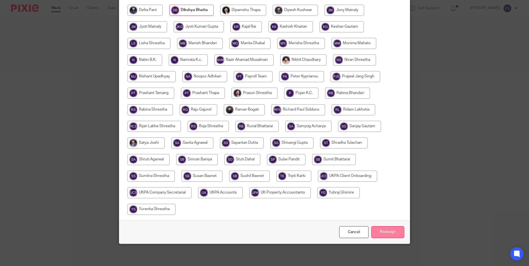
click at [389, 233] on input "Reassign" at bounding box center [388, 232] width 33 height 12
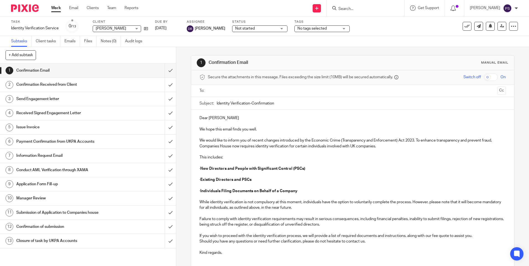
click at [367, 9] on input "Search" at bounding box center [363, 9] width 50 height 5
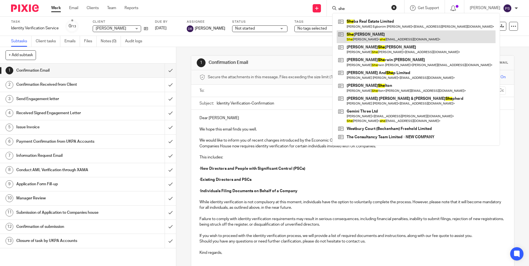
type input "she"
click at [365, 32] on link at bounding box center [416, 36] width 159 height 13
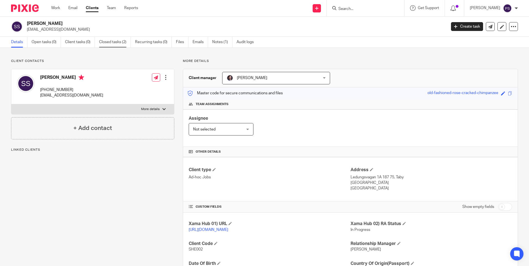
click at [118, 41] on link "Closed tasks (2)" at bounding box center [115, 42] width 32 height 11
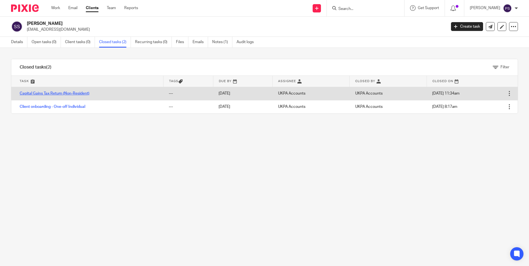
click at [56, 93] on link "Capital Gains Tax Return (Non-Resident)" at bounding box center [55, 94] width 70 height 4
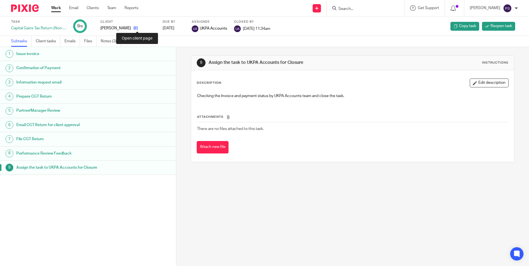
click at [138, 26] on icon at bounding box center [136, 28] width 4 height 4
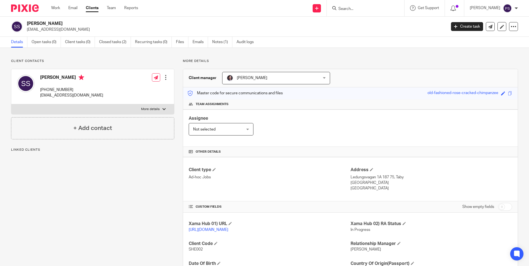
click at [50, 31] on p "[EMAIL_ADDRESS][DOMAIN_NAME]" at bounding box center [235, 30] width 416 height 6
click at [51, 31] on p "[EMAIL_ADDRESS][DOMAIN_NAME]" at bounding box center [235, 30] width 416 height 6
copy main "[EMAIL_ADDRESS][DOMAIN_NAME] Create task Update from Companies House Export dat…"
click at [369, 11] on input "Search" at bounding box center [363, 9] width 50 height 5
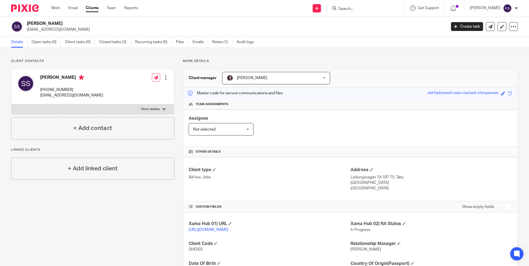
paste input "Rose Blooming Properties Ltd"
type input "Rose Blooming Properties Ltd"
click at [370, 27] on link at bounding box center [384, 23] width 94 height 13
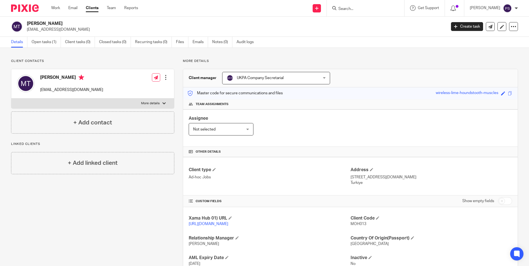
click at [45, 24] on h2 "[PERSON_NAME]" at bounding box center [193, 24] width 333 height 6
click at [45, 24] on h2 "Mohsen Taheri" at bounding box center [193, 24] width 333 height 6
copy div "Mohsen Taheri"
click at [360, 223] on span "MOH013" at bounding box center [359, 224] width 16 height 4
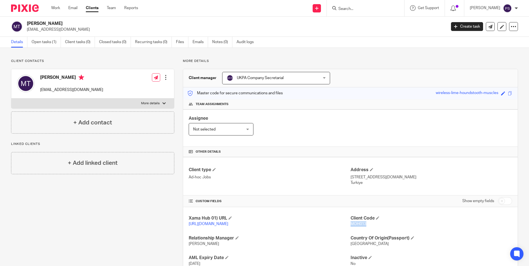
click at [360, 223] on span "MOH013" at bounding box center [359, 224] width 16 height 4
copy span "MOH013"
click at [65, 56] on div "Client contacts Mohsen Taheri ttdev1@icloud.com Edit contact Create client from…" at bounding box center [264, 177] width 529 height 259
click at [50, 20] on div "Mohsen Taheri ttdev1@icloud.com Create task Update from Companies House Export …" at bounding box center [264, 27] width 529 height 20
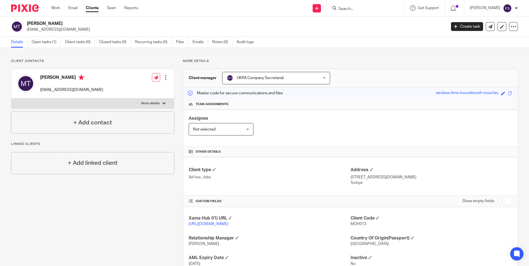
click at [50, 21] on h2 "Mohsen Taheri" at bounding box center [193, 24] width 333 height 6
click at [55, 20] on div "Mohsen Taheri ttdev1@icloud.com Create task Update from Companies House Export …" at bounding box center [264, 27] width 529 height 20
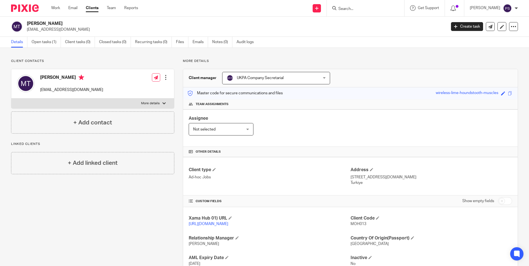
click at [55, 20] on div "Mohsen Taheri ttdev1@icloud.com Create task Update from Companies House Export …" at bounding box center [264, 27] width 529 height 20
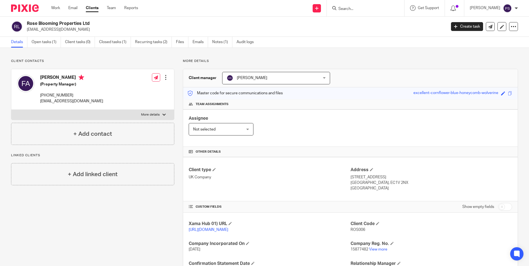
click at [56, 30] on p "[EMAIL_ADDRESS][DOMAIN_NAME]" at bounding box center [235, 30] width 416 height 6
copy main "[EMAIL_ADDRESS][DOMAIN_NAME] Create task Update from Companies House Export dat…"
click at [362, 9] on input "Search" at bounding box center [363, 9] width 50 height 5
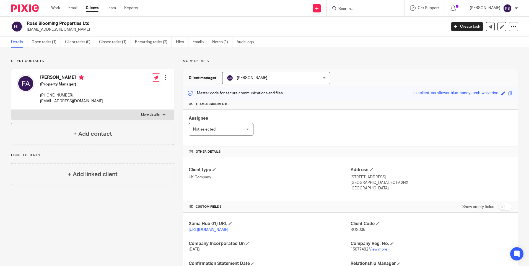
paste input "Tree Aid"
type input "Tree Aid"
click at [359, 22] on link at bounding box center [371, 21] width 69 height 8
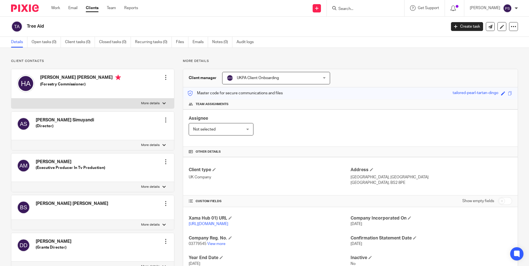
click at [255, 43] on link "Audit logs" at bounding box center [247, 42] width 21 height 11
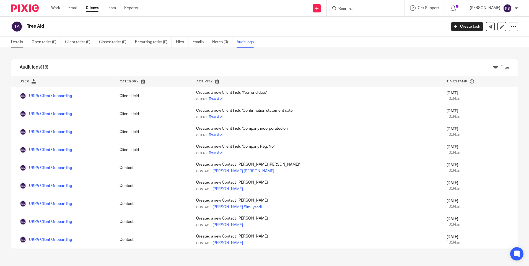
click at [15, 38] on link "Details" at bounding box center [19, 42] width 16 height 11
click at [15, 43] on link "Details" at bounding box center [19, 42] width 16 height 11
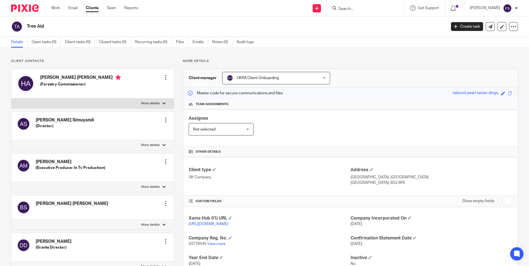
click at [35, 26] on h2 "Tree Aid" at bounding box center [193, 27] width 333 height 6
drag, startPoint x: 35, startPoint y: 26, endPoint x: 83, endPoint y: 29, distance: 47.5
click at [83, 29] on h2 "Tree Aid" at bounding box center [193, 27] width 333 height 6
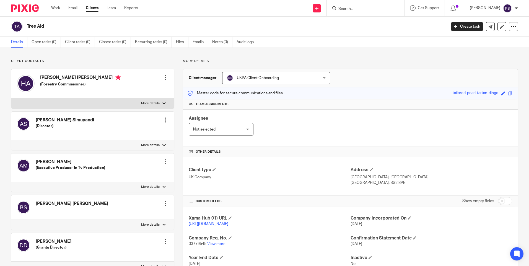
click at [35, 27] on h2 "Tree Aid" at bounding box center [193, 27] width 333 height 6
drag, startPoint x: 35, startPoint y: 27, endPoint x: 63, endPoint y: 25, distance: 28.3
click at [63, 25] on h2 "Tree Aid" at bounding box center [193, 27] width 333 height 6
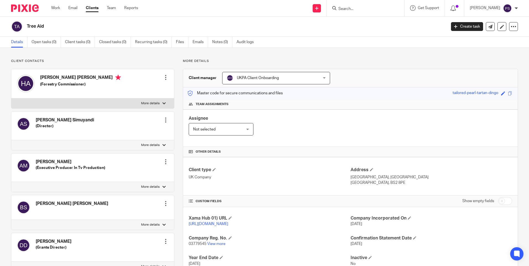
drag, startPoint x: 97, startPoint y: 49, endPoint x: 108, endPoint y: 49, distance: 10.8
click at [360, 9] on input "Search" at bounding box center [363, 9] width 50 height 5
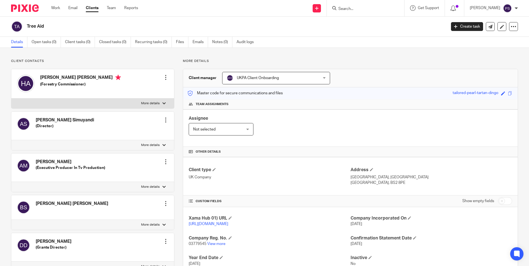
paste input "Ltd company"
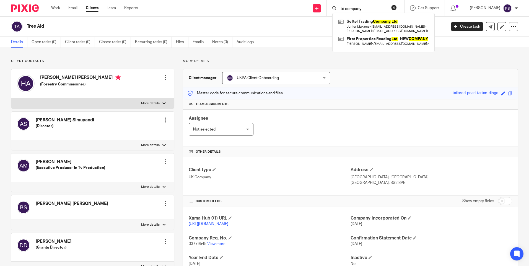
type input "Ltd company"
drag, startPoint x: 290, startPoint y: 60, endPoint x: 365, endPoint y: 55, distance: 75.2
click at [290, 60] on p "More details" at bounding box center [350, 61] width 335 height 4
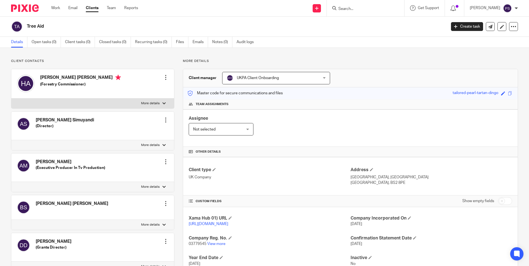
click at [367, 10] on input "Search" at bounding box center [363, 9] width 50 height 5
paste input "Ltd company"
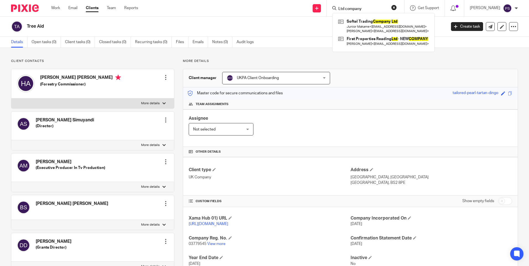
type input "Ltd company"
click at [397, 8] on button "reset" at bounding box center [394, 8] width 6 height 6
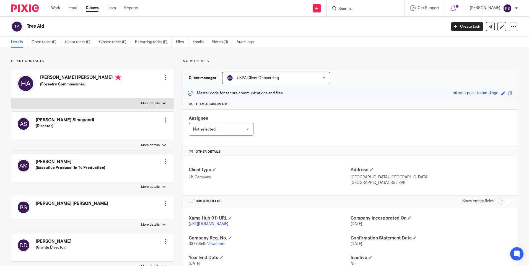
click at [359, 7] on input "Search" at bounding box center [363, 9] width 50 height 5
paste input "ben278x@yahoo.com"
type input "ben278x@yahoo.com"
click at [369, 26] on link at bounding box center [375, 23] width 77 height 13
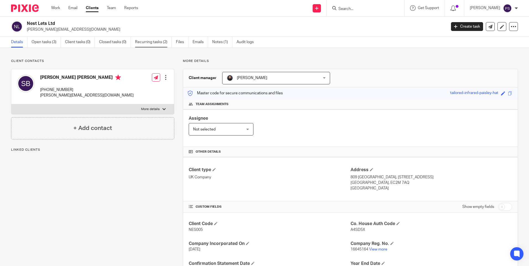
click at [147, 43] on link "Recurring tasks (2)" at bounding box center [153, 42] width 37 height 11
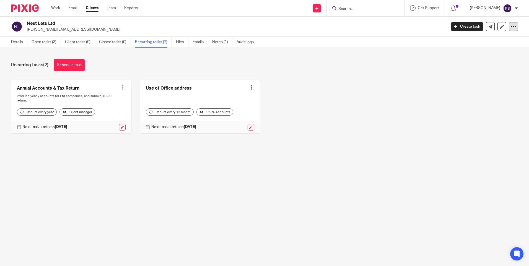
click at [511, 28] on icon at bounding box center [514, 27] width 6 height 6
click at [473, 41] on link "Update from Companies House" at bounding box center [479, 41] width 61 height 8
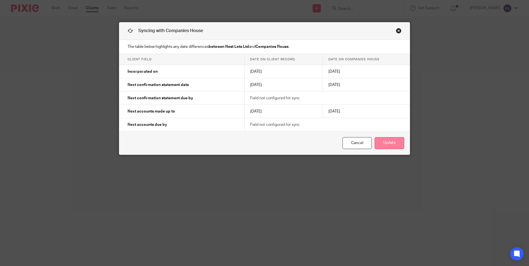
click at [391, 143] on button "Update" at bounding box center [390, 143] width 30 height 12
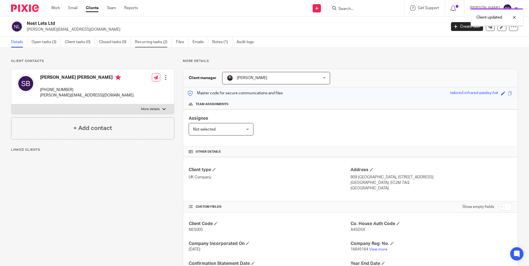
click at [161, 43] on link "Recurring tasks (2)" at bounding box center [153, 42] width 37 height 11
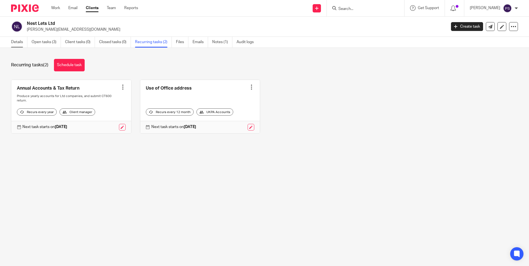
click at [14, 44] on link "Details" at bounding box center [19, 42] width 16 height 11
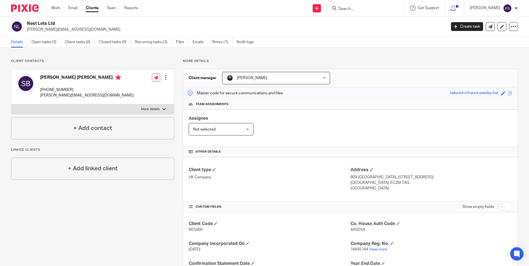
drag, startPoint x: 106, startPoint y: 215, endPoint x: 108, endPoint y: 210, distance: 4.8
click at [106, 215] on div "Client contacts [PERSON_NAME] [PERSON_NAME] [PHONE_NUMBER] [PERSON_NAME][EMAIL_…" at bounding box center [88, 180] width 172 height 242
